Goal: Book appointment/travel/reservation

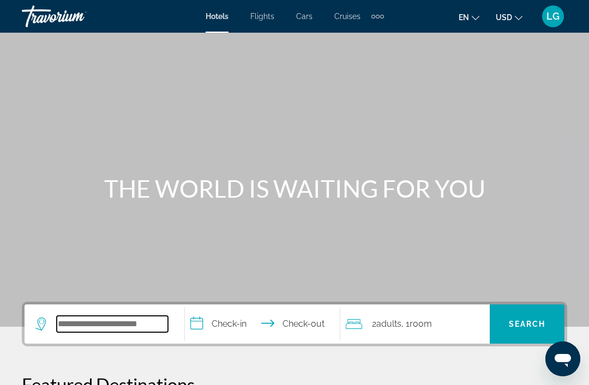
click at [101, 318] on input "Search widget" at bounding box center [112, 324] width 111 height 16
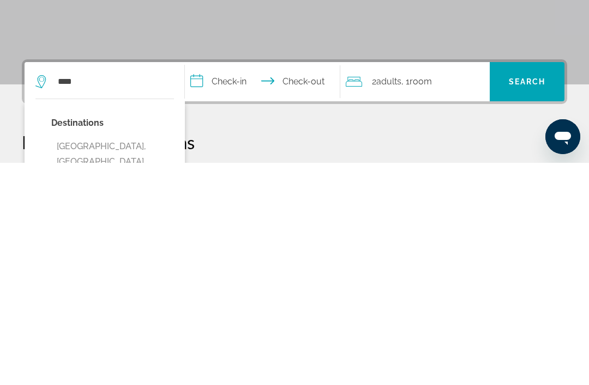
click at [126, 359] on button "[GEOGRAPHIC_DATA], [GEOGRAPHIC_DATA] ([GEOGRAPHIC_DATA])" at bounding box center [112, 384] width 123 height 51
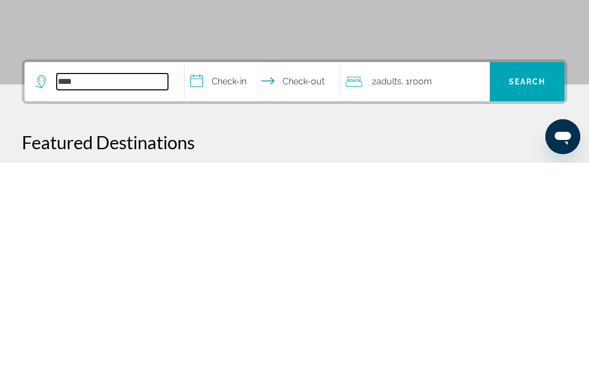
type input "**********"
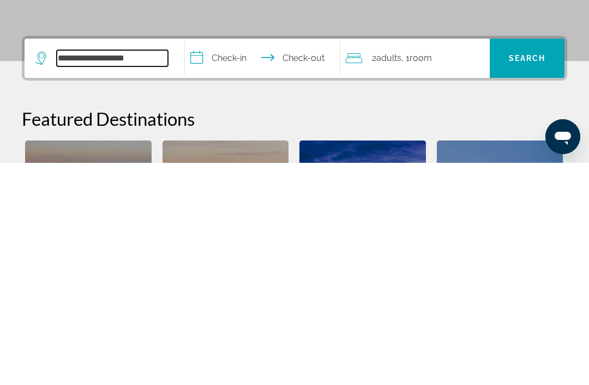
scroll to position [44, 0]
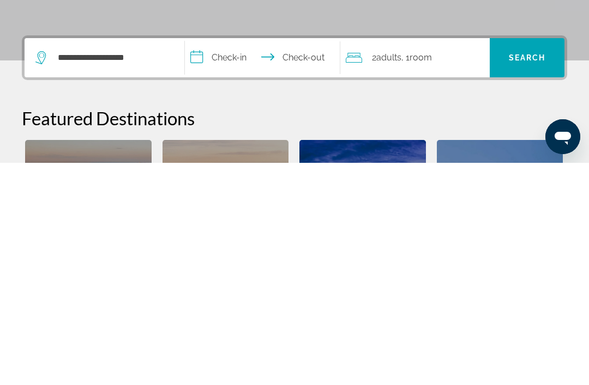
click at [203, 261] on input "**********" at bounding box center [264, 282] width 159 height 43
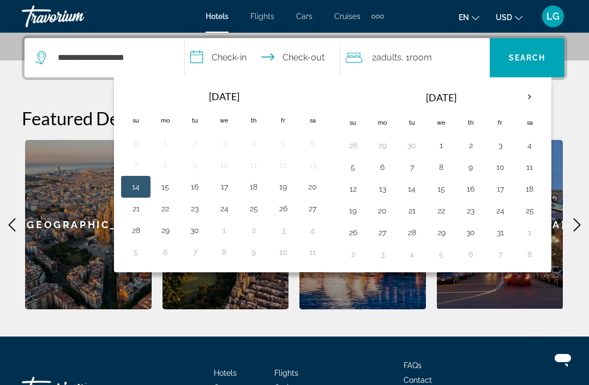
click at [526, 99] on th "Next month" at bounding box center [528, 97] width 29 height 24
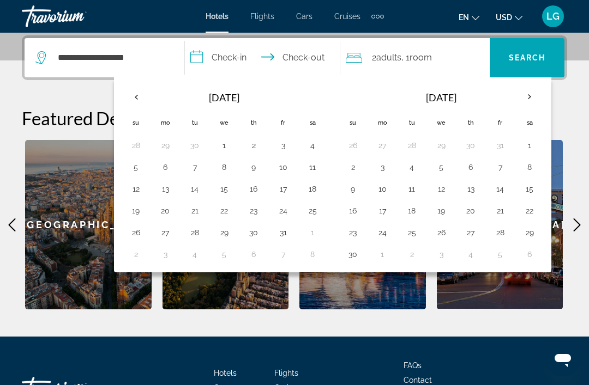
click at [354, 165] on button "2" at bounding box center [352, 167] width 17 height 15
click at [447, 189] on button "12" at bounding box center [440, 188] width 17 height 15
type input "**********"
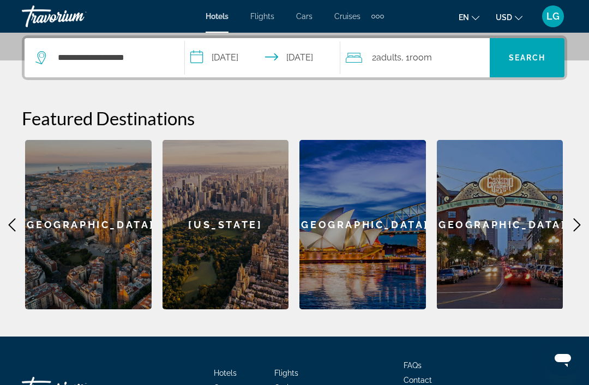
click at [523, 60] on span "Search" at bounding box center [526, 57] width 37 height 9
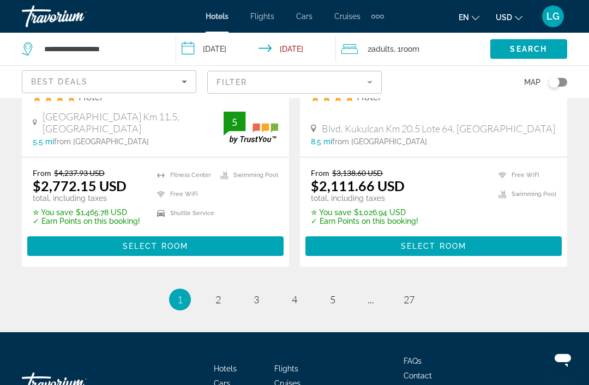
scroll to position [2327, 0]
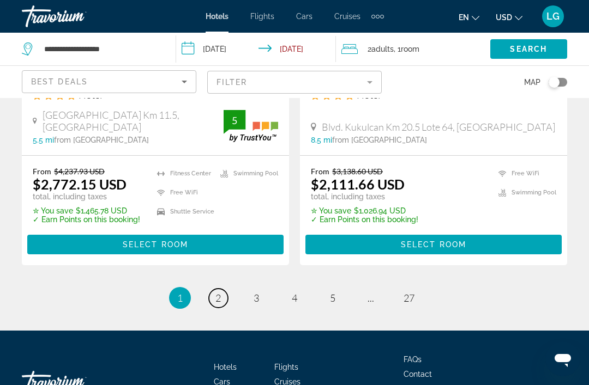
click at [213, 297] on link "page 2" at bounding box center [218, 298] width 19 height 19
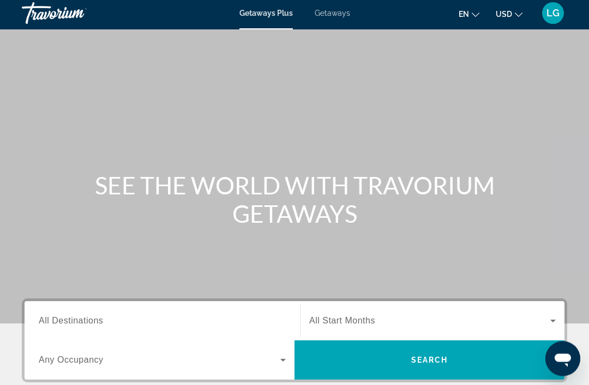
scroll to position [4, 0]
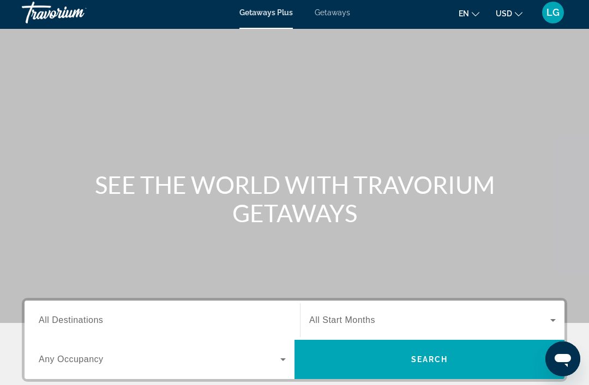
click at [338, 15] on span "Getaways" at bounding box center [331, 12] width 35 height 9
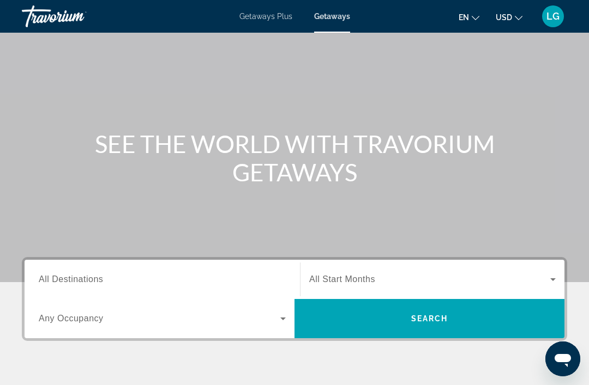
scroll to position [44, 0]
click at [106, 281] on input "Destination All Destinations" at bounding box center [162, 280] width 247 height 13
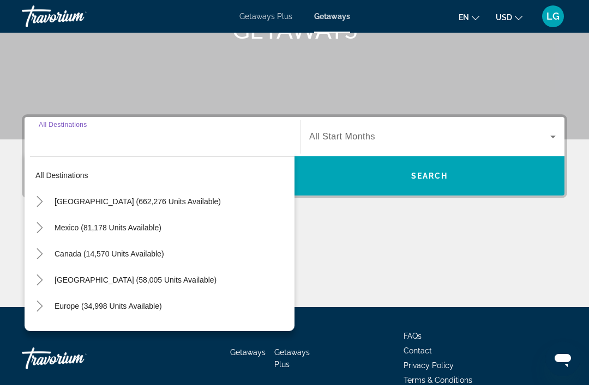
scroll to position [208, 0]
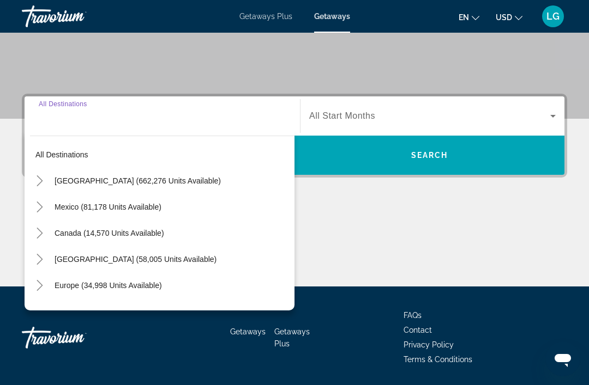
click at [78, 207] on span "Mexico (81,178 units available)" at bounding box center [108, 207] width 107 height 9
type input "**********"
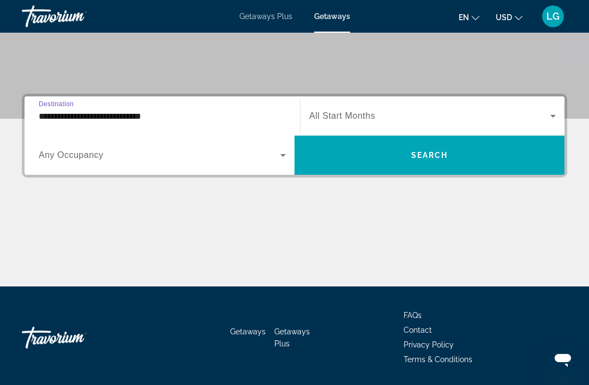
click at [84, 159] on span "Any Occupancy" at bounding box center [71, 154] width 65 height 9
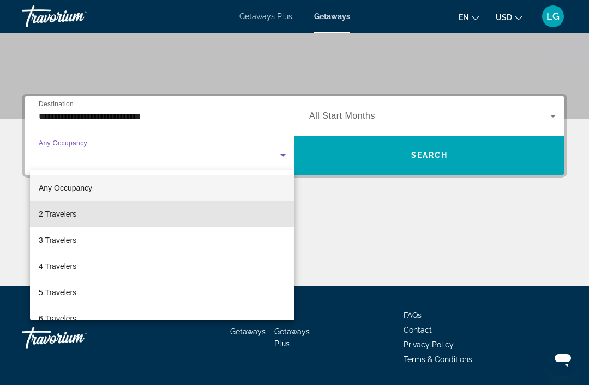
click at [79, 215] on mat-option "2 Travelers" at bounding box center [162, 214] width 264 height 26
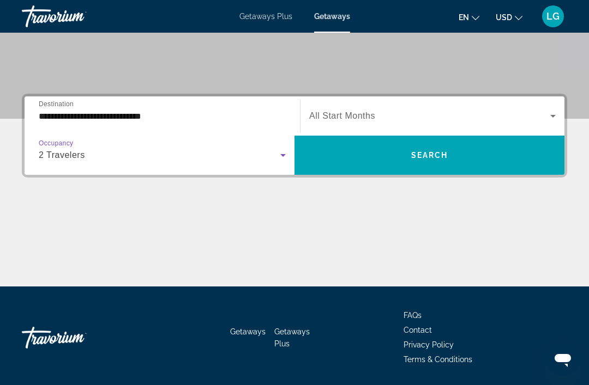
click at [347, 118] on span "All Start Months" at bounding box center [342, 115] width 66 height 9
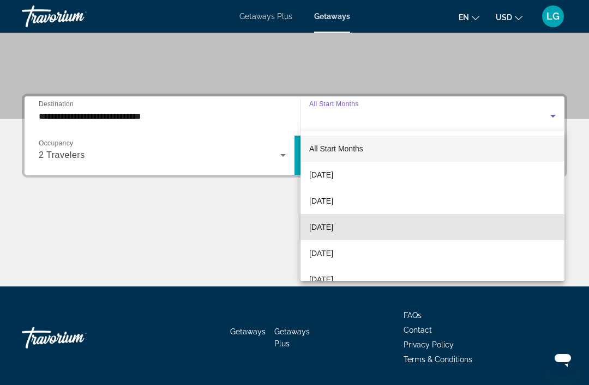
click at [333, 229] on span "November 2025" at bounding box center [321, 227] width 24 height 13
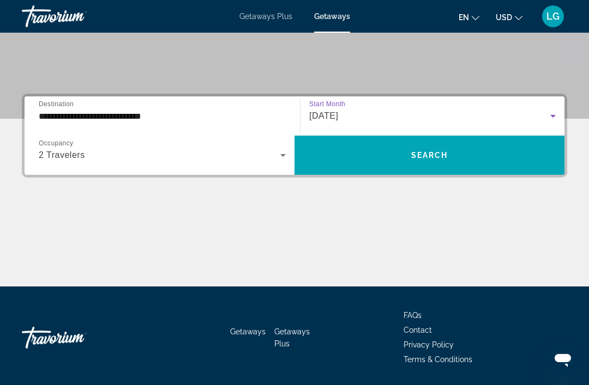
click at [435, 156] on span "Search" at bounding box center [429, 155] width 37 height 9
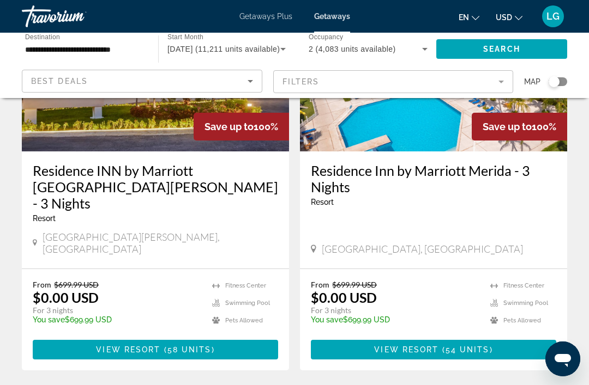
scroll to position [2152, 0]
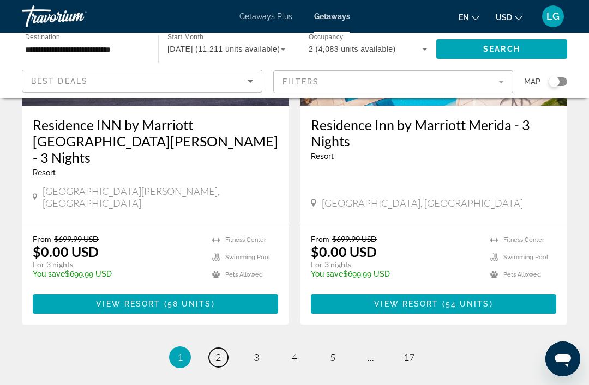
click at [219, 352] on span "2" at bounding box center [217, 358] width 5 height 12
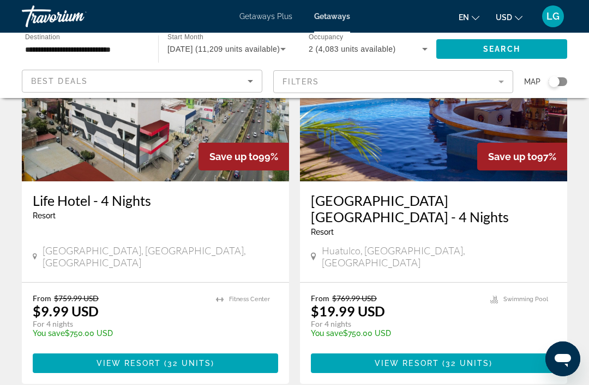
scroll to position [2095, 0]
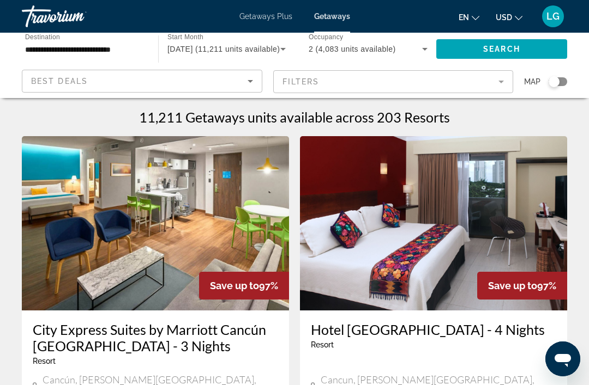
click at [251, 82] on icon "Sort by" at bounding box center [249, 81] width 5 height 3
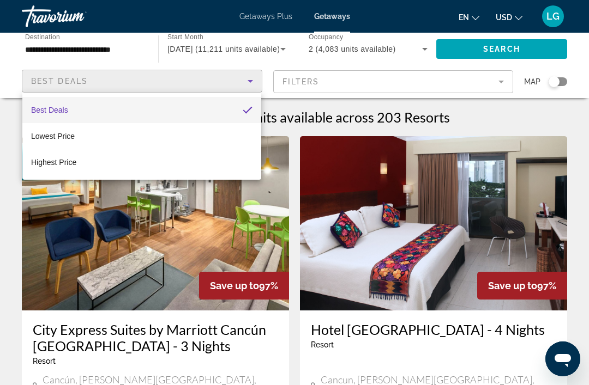
click at [251, 81] on div at bounding box center [294, 192] width 589 height 385
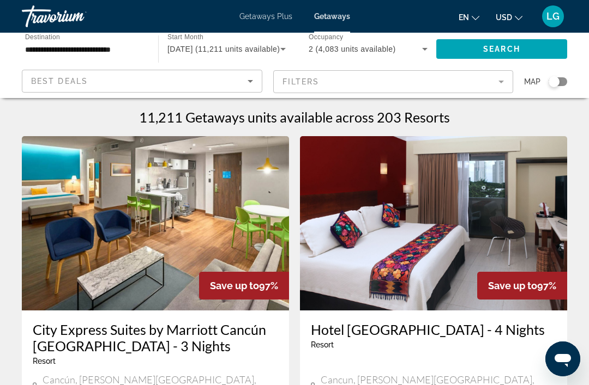
click at [491, 51] on span "Search" at bounding box center [501, 49] width 37 height 9
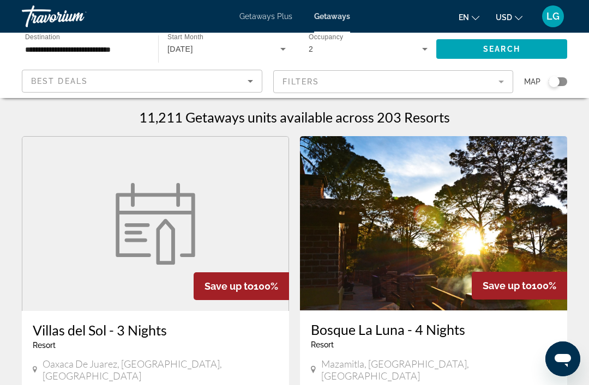
click at [252, 81] on icon "Sort by" at bounding box center [250, 81] width 13 height 13
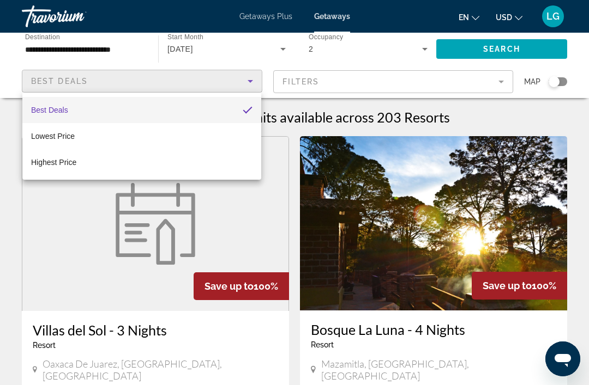
click at [81, 233] on div at bounding box center [294, 192] width 589 height 385
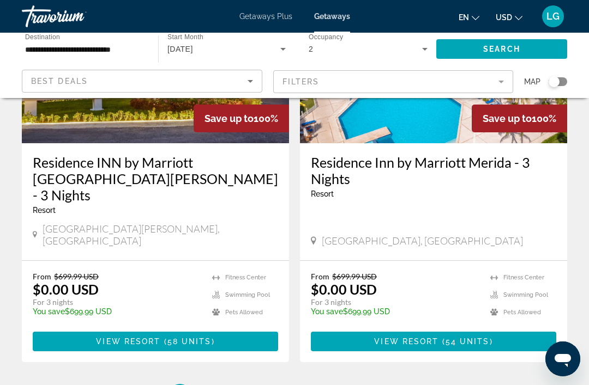
scroll to position [2152, 0]
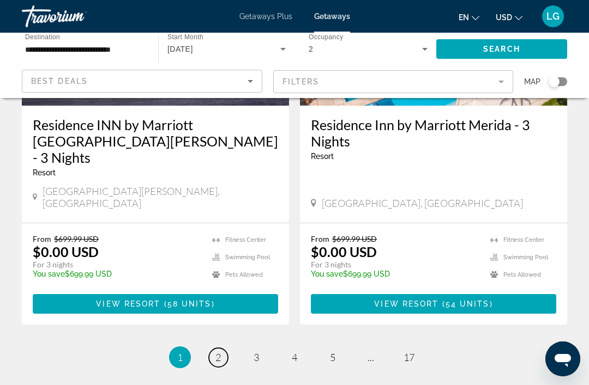
click at [210, 348] on link "page 2" at bounding box center [218, 357] width 19 height 19
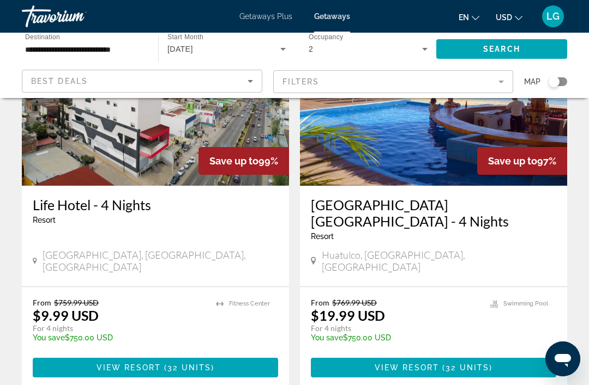
scroll to position [2091, 0]
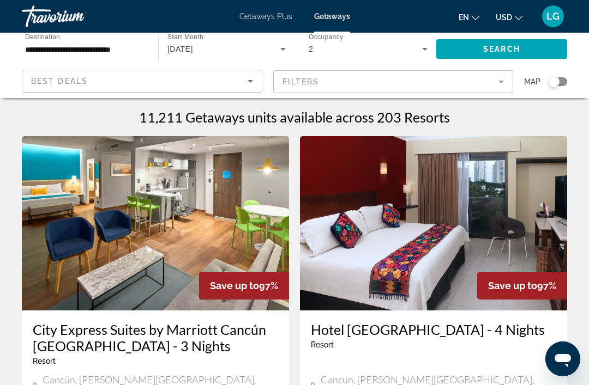
click at [557, 82] on div "Search widget" at bounding box center [553, 81] width 11 height 11
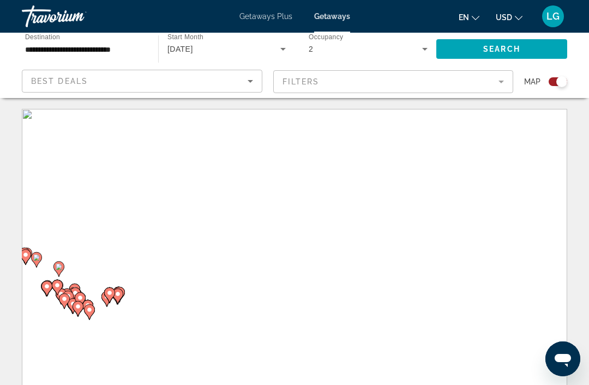
click at [556, 85] on div "Search widget" at bounding box center [561, 81] width 11 height 11
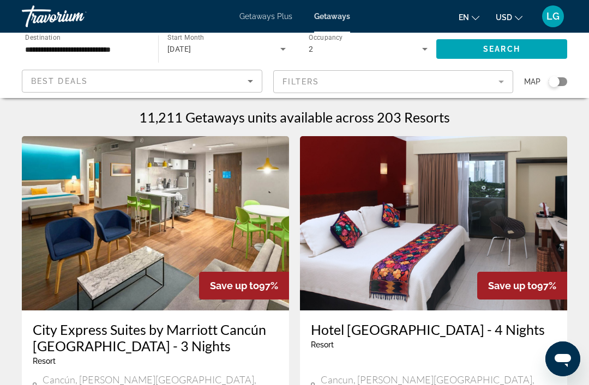
click at [558, 86] on div "Search widget" at bounding box center [553, 81] width 11 height 11
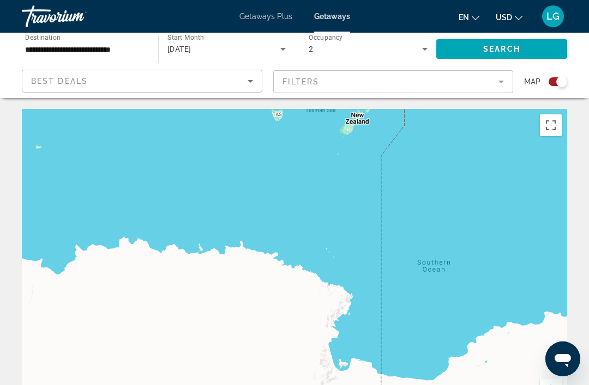
click at [331, 238] on div "Main content" at bounding box center [294, 272] width 545 height 327
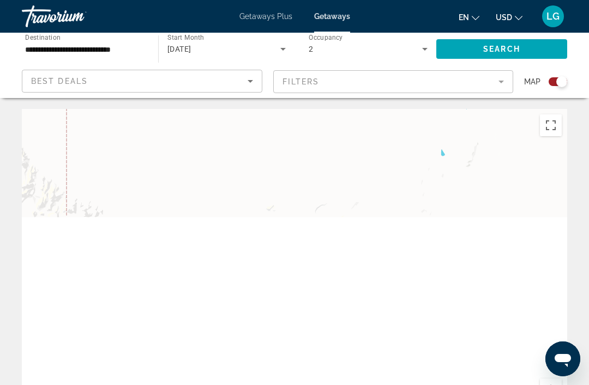
click at [262, 15] on span "Getaways Plus" at bounding box center [265, 16] width 53 height 9
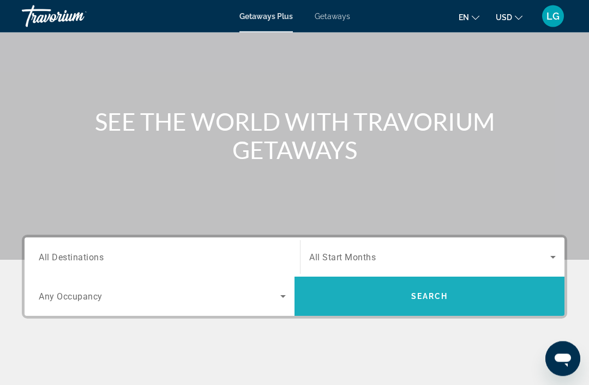
scroll to position [67, 0]
click at [448, 298] on span "Search widget" at bounding box center [429, 296] width 270 height 26
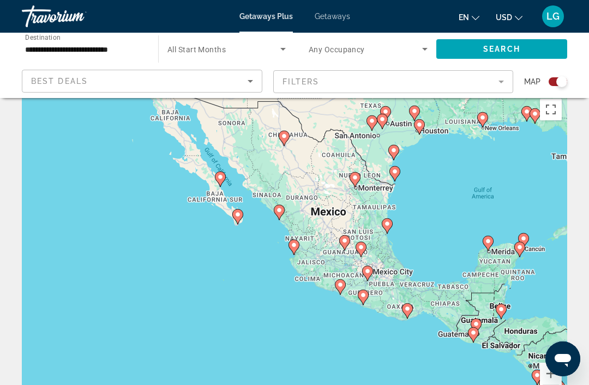
scroll to position [39, 0]
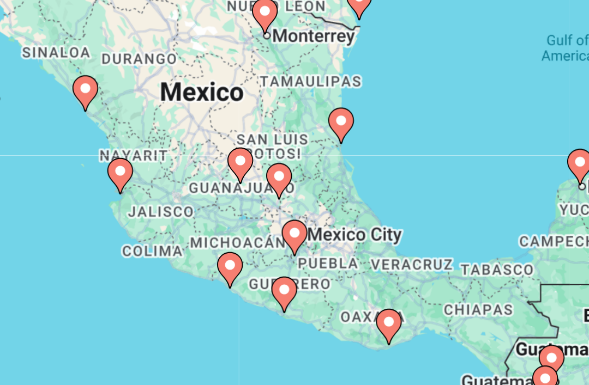
click at [154, 96] on div "To activate drag with keyboard, press Alt + Enter. Once in keyboard drag state,…" at bounding box center [294, 233] width 545 height 327
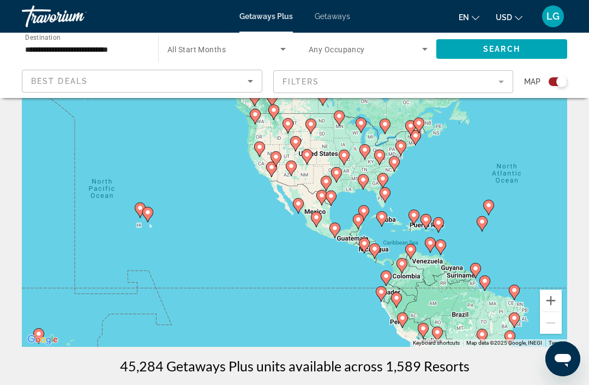
scroll to position [88, 0]
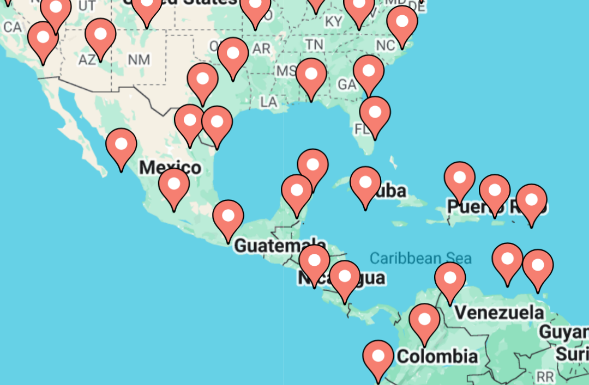
type input "**********"
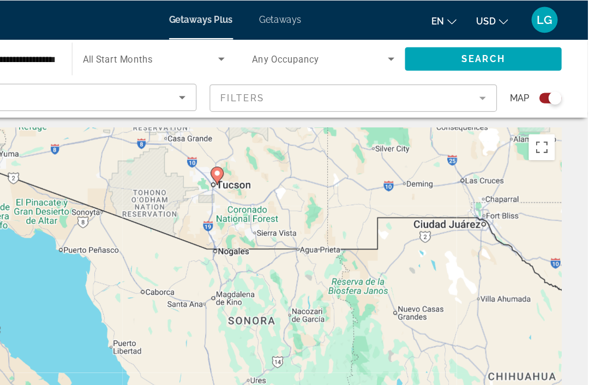
scroll to position [0, 0]
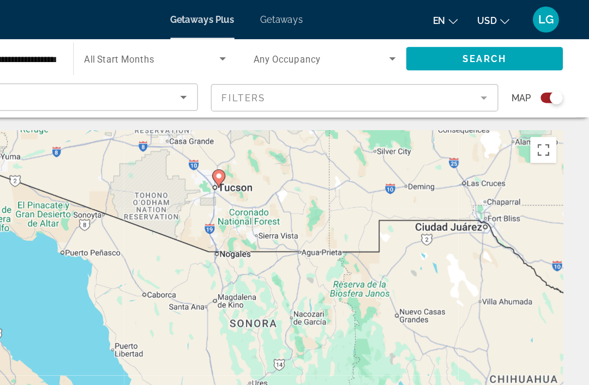
click at [403, 79] on mat-form-field "Filters" at bounding box center [393, 81] width 240 height 23
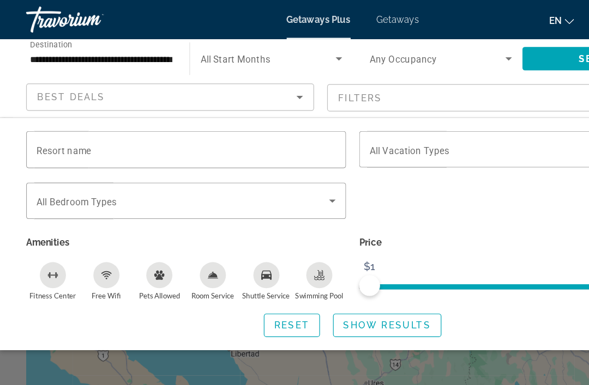
click at [189, 127] on input "Resort name" at bounding box center [156, 125] width 250 height 13
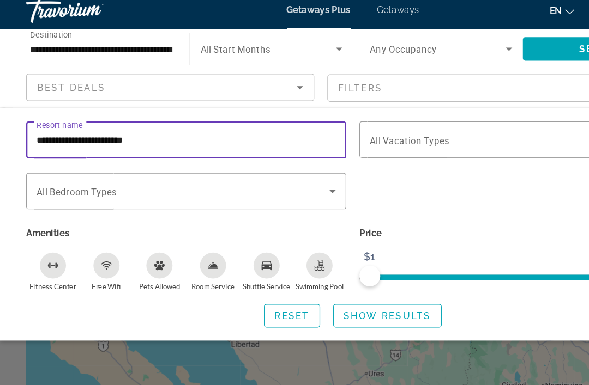
click at [459, 43] on span "Search widget" at bounding box center [501, 49] width 131 height 26
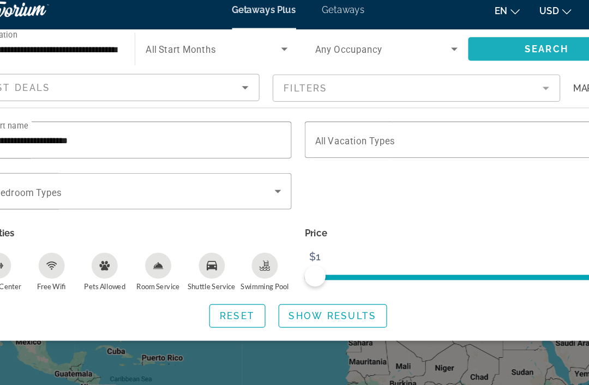
click at [483, 45] on span "Search" at bounding box center [501, 49] width 37 height 9
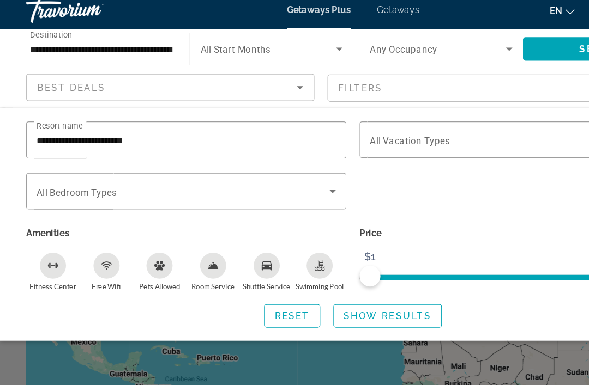
click at [281, 161] on icon "Search widget" at bounding box center [277, 167] width 13 height 13
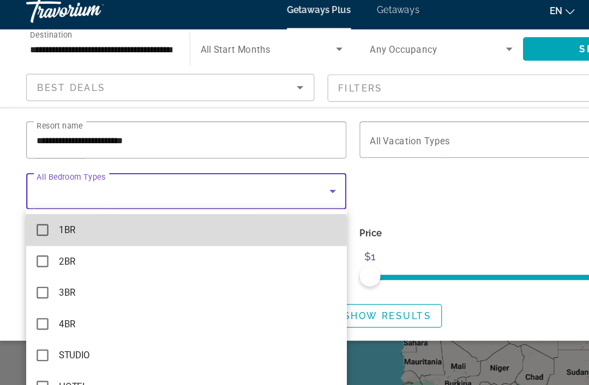
click at [133, 194] on mat-option "1BR" at bounding box center [155, 200] width 267 height 26
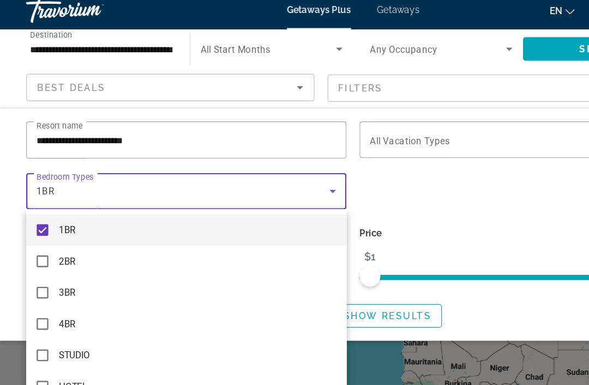
click at [169, 114] on div at bounding box center [294, 192] width 589 height 385
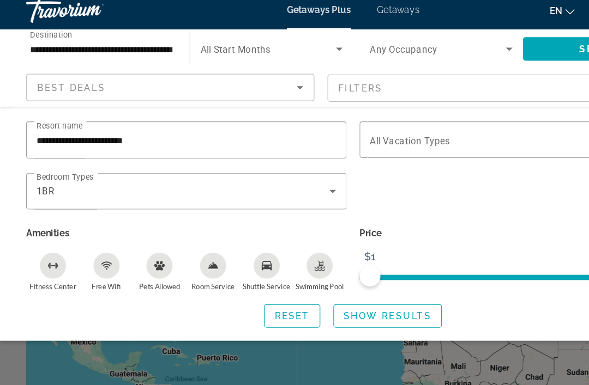
click at [153, 119] on input "**********" at bounding box center [156, 125] width 250 height 13
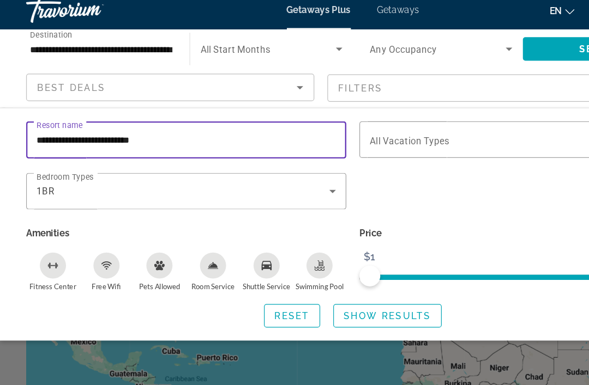
click at [184, 120] on input "**********" at bounding box center [156, 125] width 250 height 13
click at [209, 122] on input "**********" at bounding box center [156, 125] width 250 height 13
type input "**********"
click at [408, 118] on span "Search widget" at bounding box center [430, 124] width 244 height 13
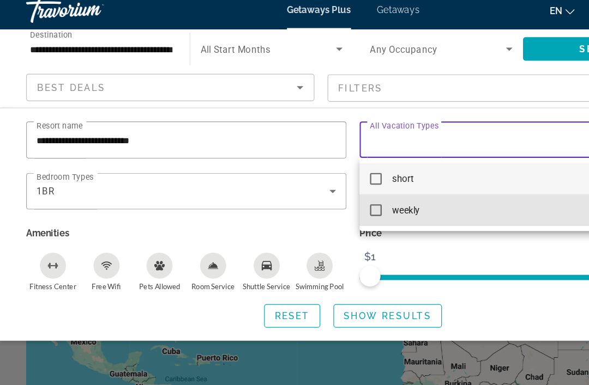
click at [362, 181] on mat-option "weekly" at bounding box center [433, 184] width 267 height 26
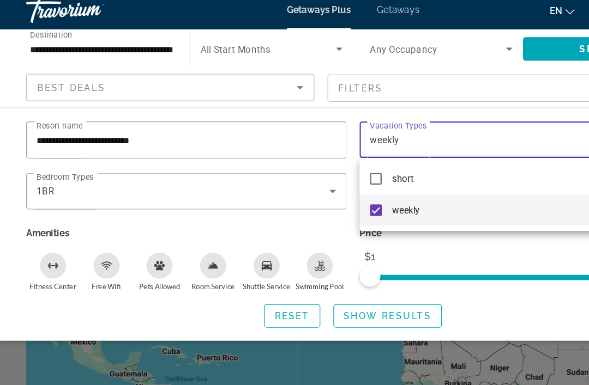
click at [458, 43] on div at bounding box center [294, 192] width 589 height 385
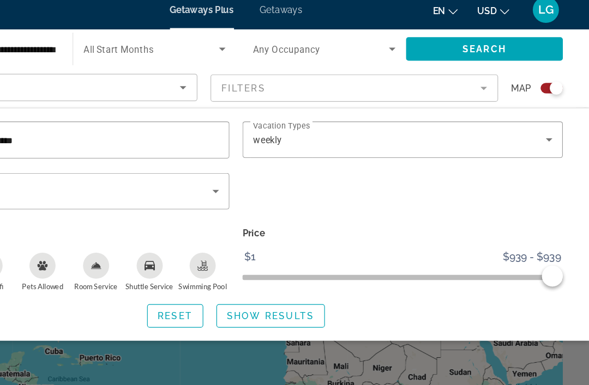
click at [287, 268] on span "Show Results" at bounding box center [323, 272] width 73 height 9
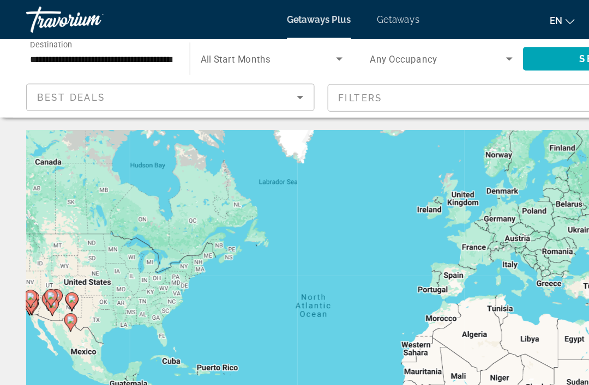
click at [95, 51] on input "**********" at bounding box center [84, 49] width 119 height 13
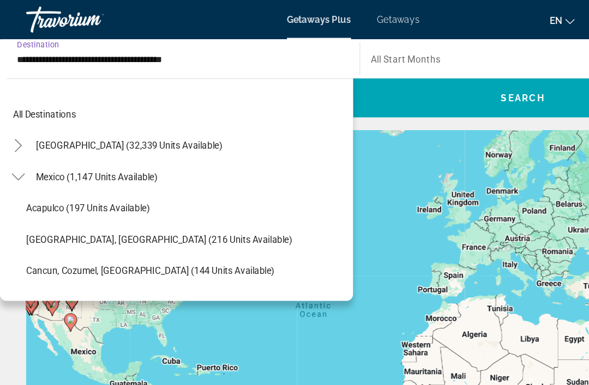
scroll to position [248, 0]
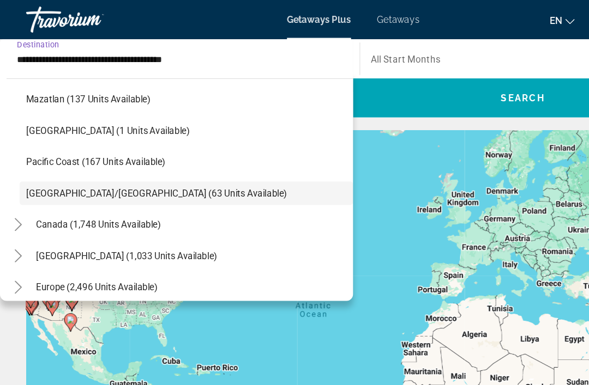
click at [192, 55] on input "**********" at bounding box center [149, 49] width 271 height 13
click at [186, 50] on input "**********" at bounding box center [149, 49] width 271 height 13
click at [187, 54] on input "**********" at bounding box center [149, 49] width 271 height 13
click at [176, 51] on input "**********" at bounding box center [149, 49] width 271 height 13
click at [183, 52] on input "**********" at bounding box center [149, 49] width 271 height 13
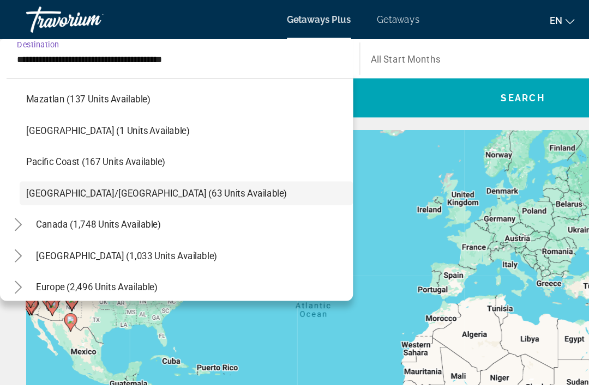
click at [183, 51] on input "**********" at bounding box center [149, 49] width 271 height 13
click at [186, 48] on input "**********" at bounding box center [149, 49] width 271 height 13
click at [177, 85] on span "Search widget" at bounding box center [155, 83] width 278 height 26
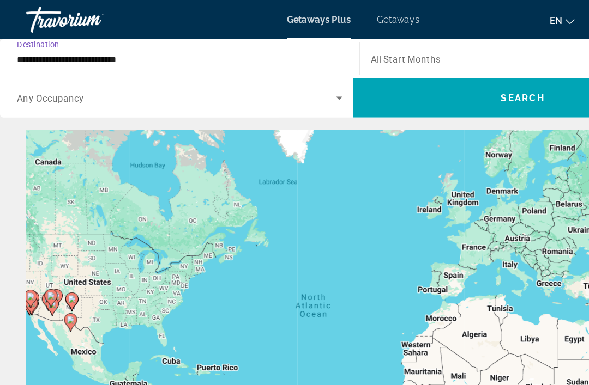
click at [137, 51] on input "**********" at bounding box center [149, 49] width 271 height 13
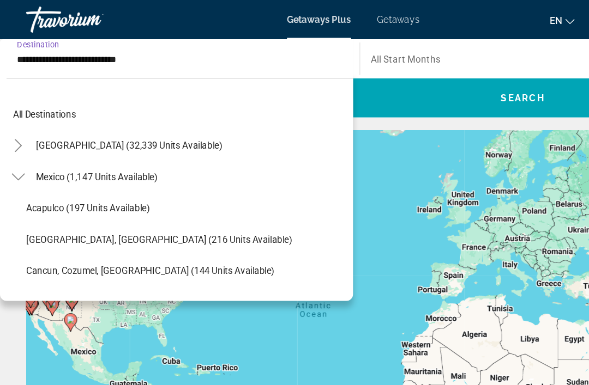
scroll to position [169, 0]
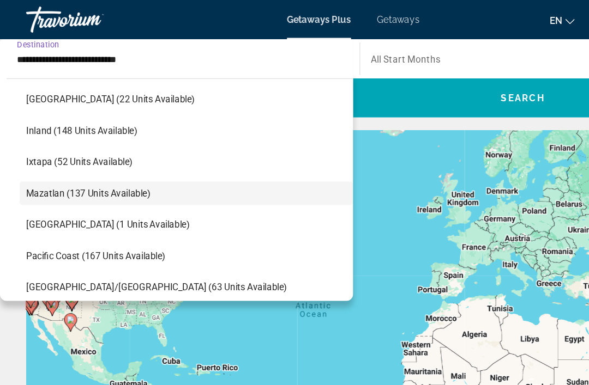
click at [89, 85] on span "Gulf of Mexico (22 units available)" at bounding box center [92, 82] width 141 height 9
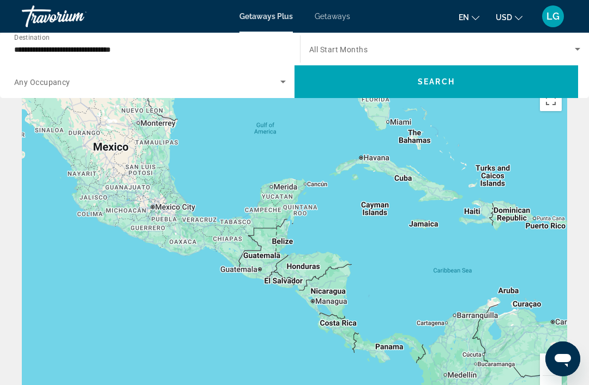
scroll to position [0, 0]
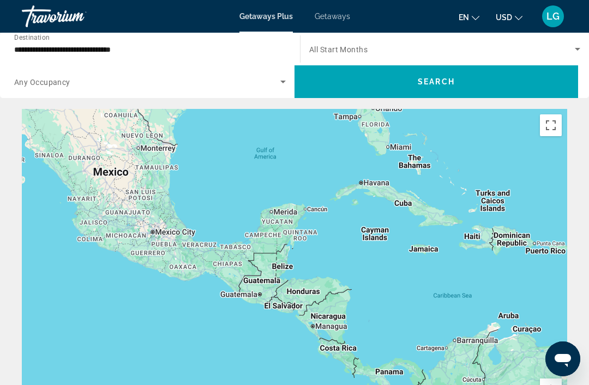
click at [174, 226] on div "To activate drag with keyboard, press Alt + Enter. Once in keyboard drag state,…" at bounding box center [294, 272] width 545 height 327
click at [177, 225] on div "To activate drag with keyboard, press Alt + Enter. Once in keyboard drag state,…" at bounding box center [294, 272] width 545 height 327
click at [175, 229] on div "To activate drag with keyboard, press Alt + Enter. Once in keyboard drag state,…" at bounding box center [294, 272] width 545 height 327
click at [174, 234] on div "To activate drag with keyboard, press Alt + Enter. Once in keyboard drag state,…" at bounding box center [294, 272] width 545 height 327
click at [173, 234] on div "To activate drag with keyboard, press Alt + Enter. Once in keyboard drag state,…" at bounding box center [294, 272] width 545 height 327
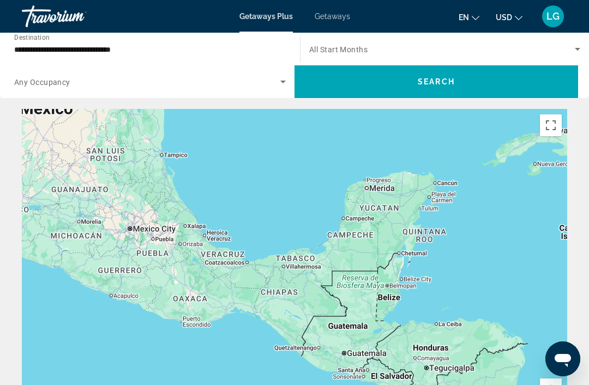
click at [138, 219] on div "To activate drag with keyboard, press Alt + Enter. Once in keyboard drag state,…" at bounding box center [294, 272] width 545 height 327
click at [150, 227] on div "To activate drag with keyboard, press Alt + Enter. Once in keyboard drag state,…" at bounding box center [294, 272] width 545 height 327
click at [156, 225] on div "To activate drag with keyboard, press Alt + Enter. Once in keyboard drag state,…" at bounding box center [294, 272] width 545 height 327
click at [150, 227] on div "To activate drag with keyboard, press Alt + Enter. Once in keyboard drag state,…" at bounding box center [294, 272] width 545 height 327
click at [153, 234] on div "To activate drag with keyboard, press Alt + Enter. Once in keyboard drag state,…" at bounding box center [294, 272] width 545 height 327
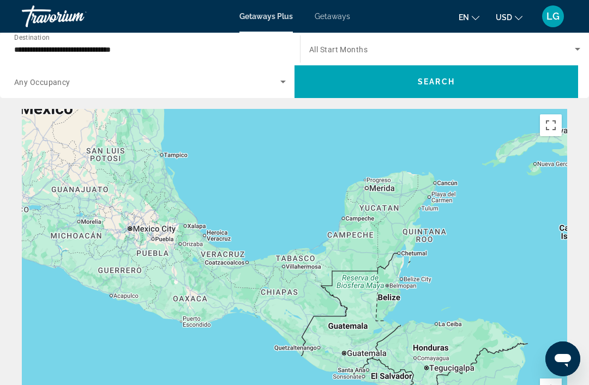
click at [153, 234] on div "To activate drag with keyboard, press Alt + Enter. Once in keyboard drag state,…" at bounding box center [294, 272] width 545 height 327
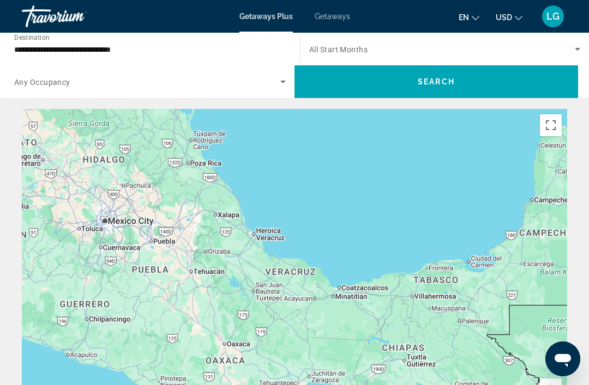
click at [132, 216] on div "To activate drag with keyboard, press Alt + Enter. Once in keyboard drag state,…" at bounding box center [294, 272] width 545 height 327
click at [131, 222] on div "To activate drag with keyboard, press Alt + Enter. Once in keyboard drag state,…" at bounding box center [294, 272] width 545 height 327
click at [161, 52] on input "**********" at bounding box center [149, 49] width 271 height 13
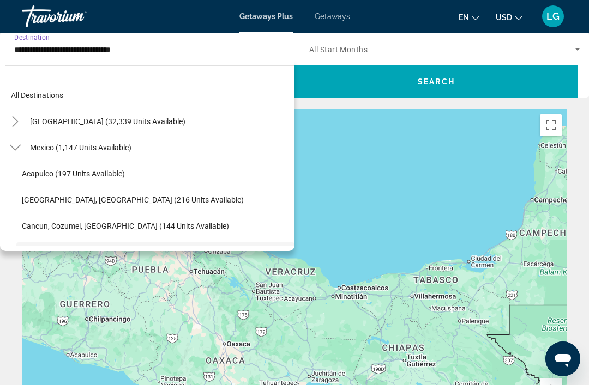
scroll to position [91, 0]
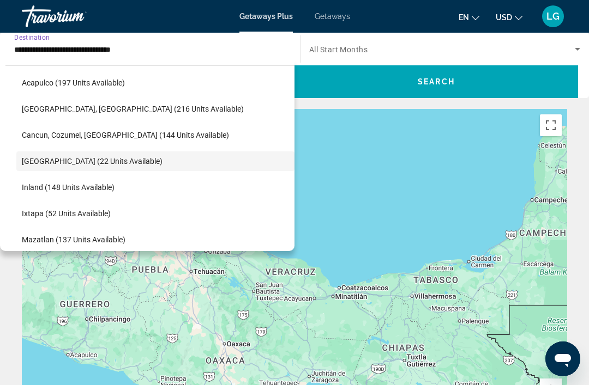
click at [142, 132] on span "Cancun, Cozumel, Riviera Maya (144 units available)" at bounding box center [125, 135] width 207 height 9
type input "**********"
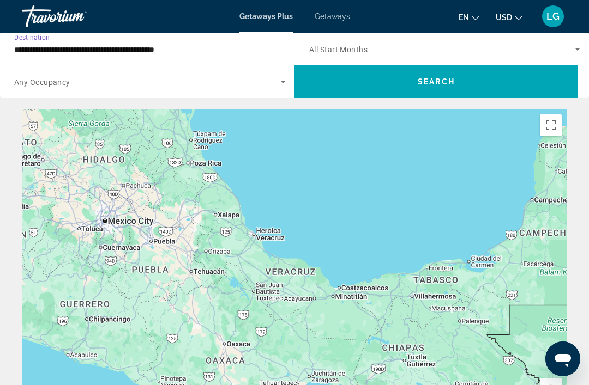
click at [286, 80] on icon "Search widget" at bounding box center [282, 81] width 13 height 13
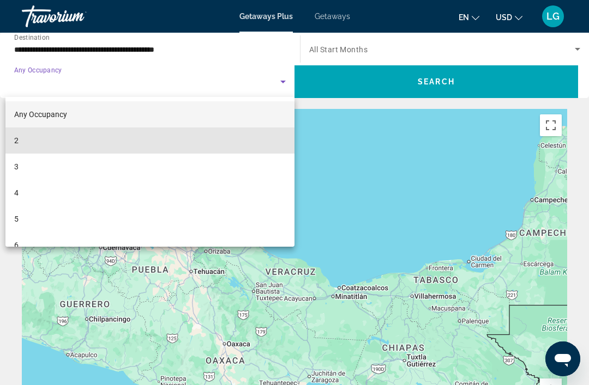
click at [92, 142] on mat-option "2" at bounding box center [149, 141] width 289 height 26
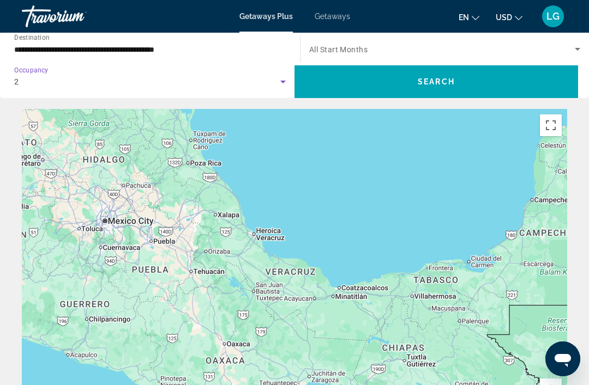
click at [571, 47] on icon "Search widget" at bounding box center [577, 49] width 13 height 13
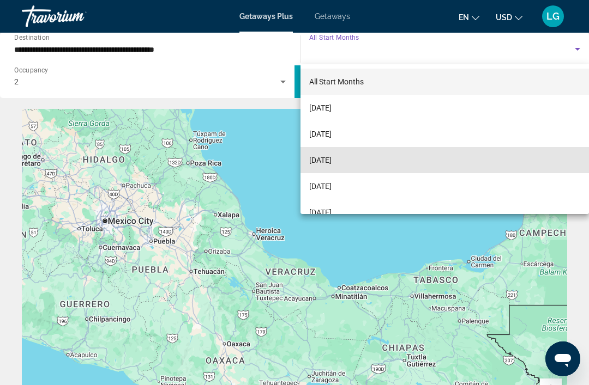
click at [374, 161] on mat-option "November 2025" at bounding box center [444, 160] width 288 height 26
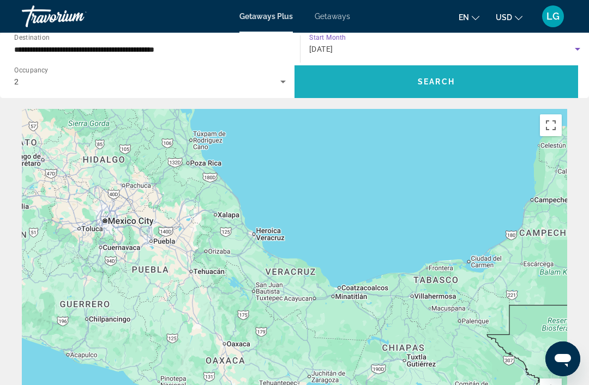
click at [436, 90] on span "Search widget" at bounding box center [435, 82] width 283 height 26
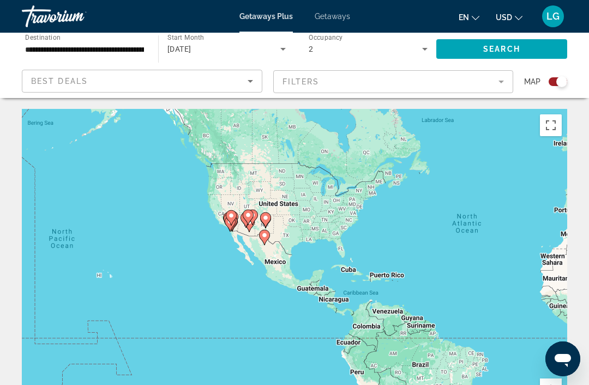
click at [559, 84] on div "Search widget" at bounding box center [561, 81] width 11 height 11
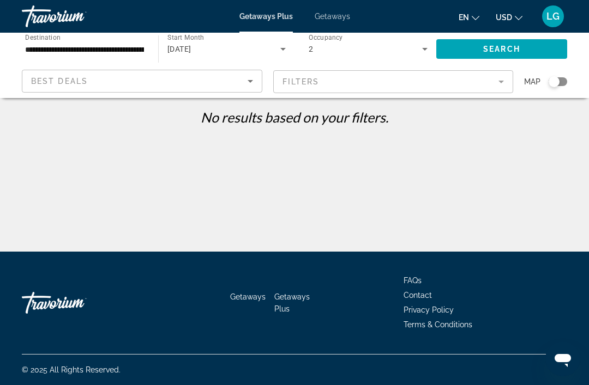
click at [497, 49] on span "Search" at bounding box center [501, 49] width 37 height 9
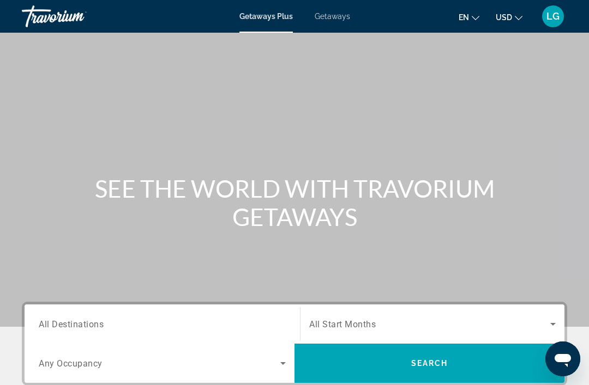
click at [332, 19] on span "Getaways" at bounding box center [331, 16] width 35 height 9
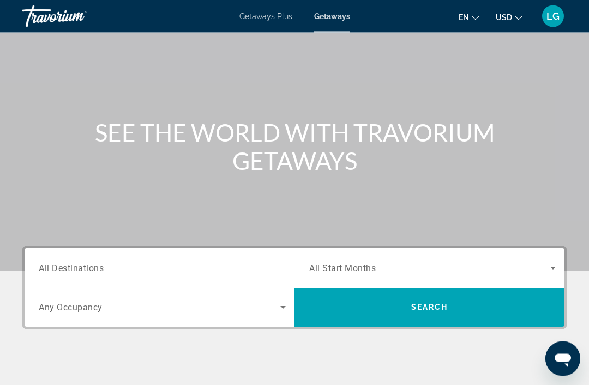
scroll to position [58, 0]
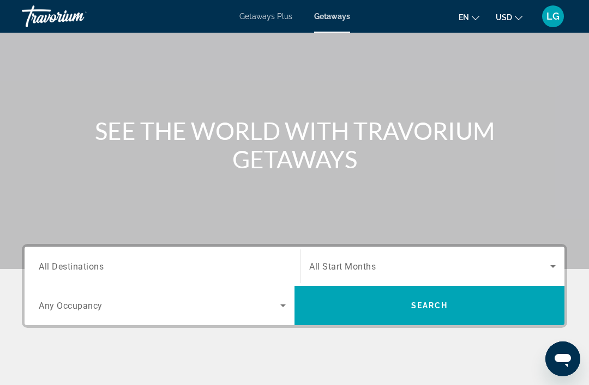
click at [216, 265] on input "Destination All Destinations" at bounding box center [162, 267] width 247 height 13
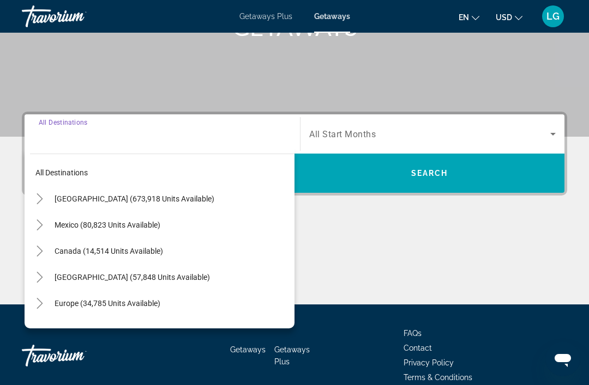
scroll to position [208, 0]
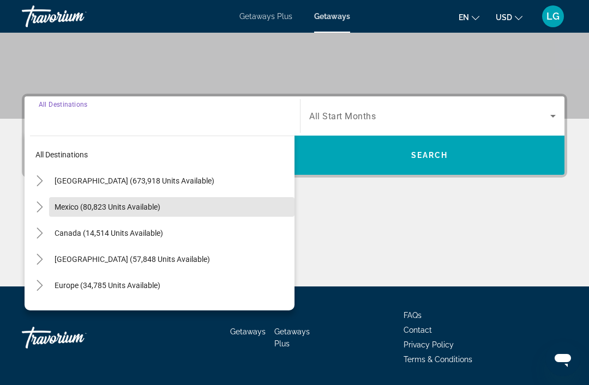
click at [132, 208] on span "Mexico (80,823 units available)" at bounding box center [108, 207] width 106 height 9
type input "**********"
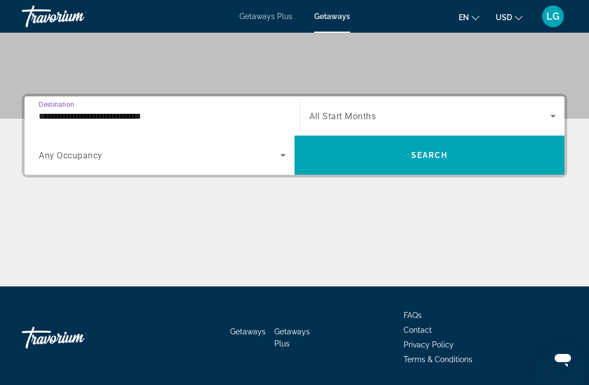
click at [287, 156] on icon "Search widget" at bounding box center [282, 155] width 13 height 13
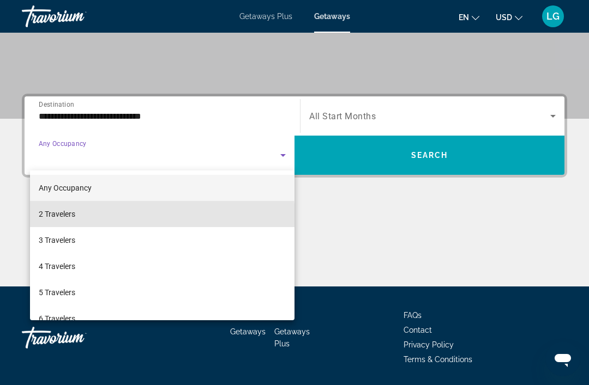
click at [106, 218] on mat-option "2 Travelers" at bounding box center [162, 214] width 264 height 26
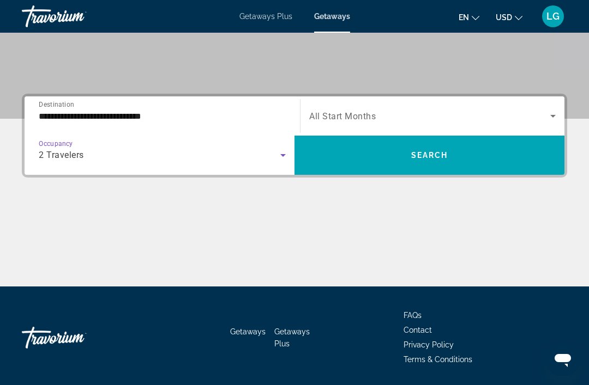
click at [552, 110] on icon "Search widget" at bounding box center [552, 116] width 13 height 13
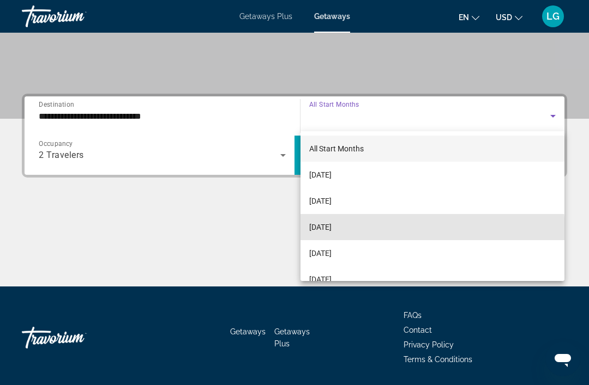
click at [368, 232] on mat-option "November 2025" at bounding box center [432, 227] width 264 height 26
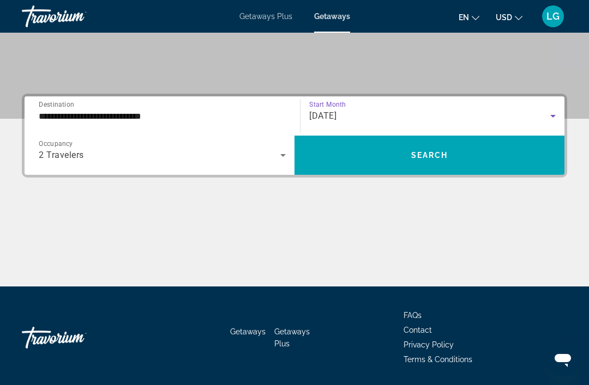
click at [438, 156] on span "Search" at bounding box center [429, 155] width 37 height 9
